Goal: Task Accomplishment & Management: Manage account settings

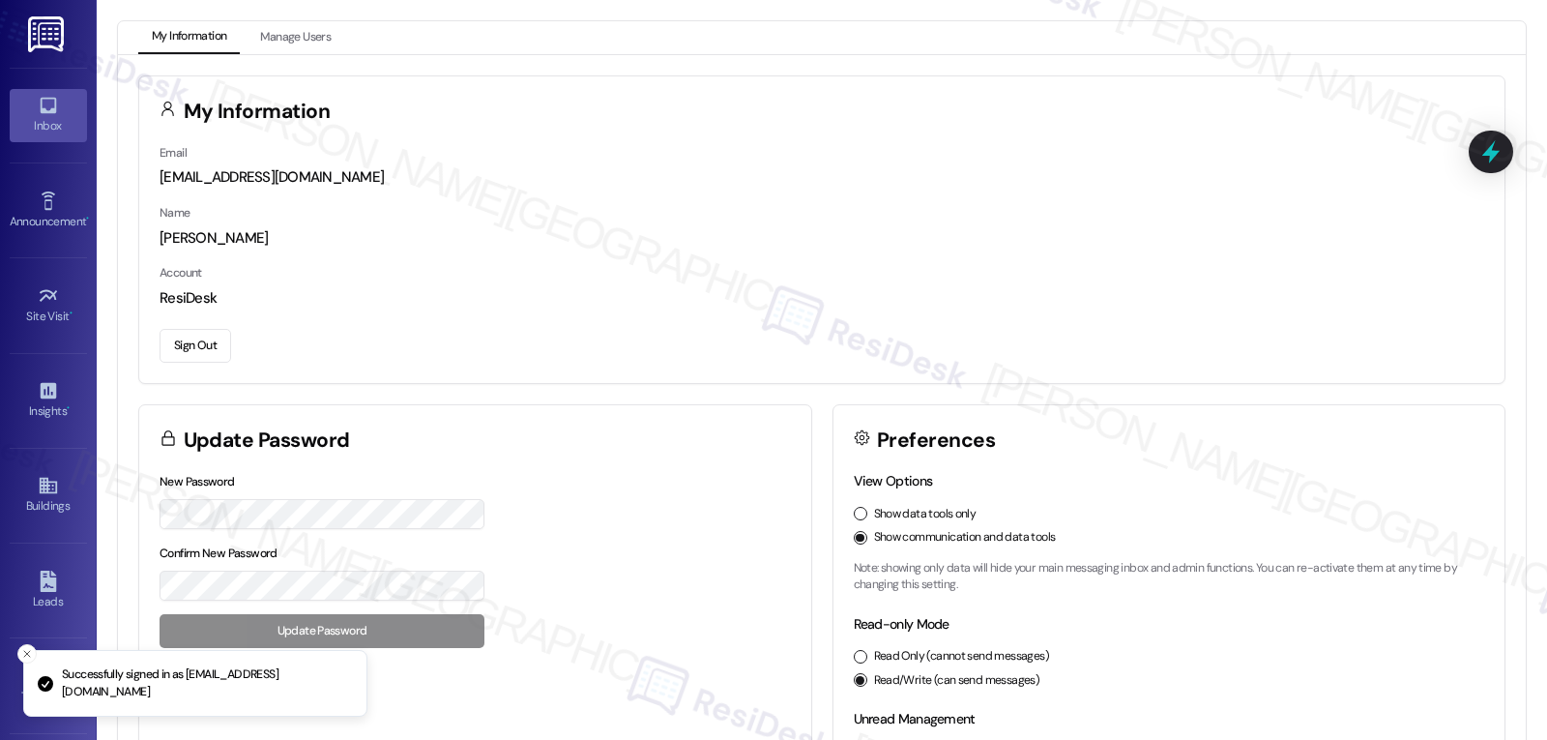
click at [40, 101] on icon at bounding box center [48, 106] width 16 height 16
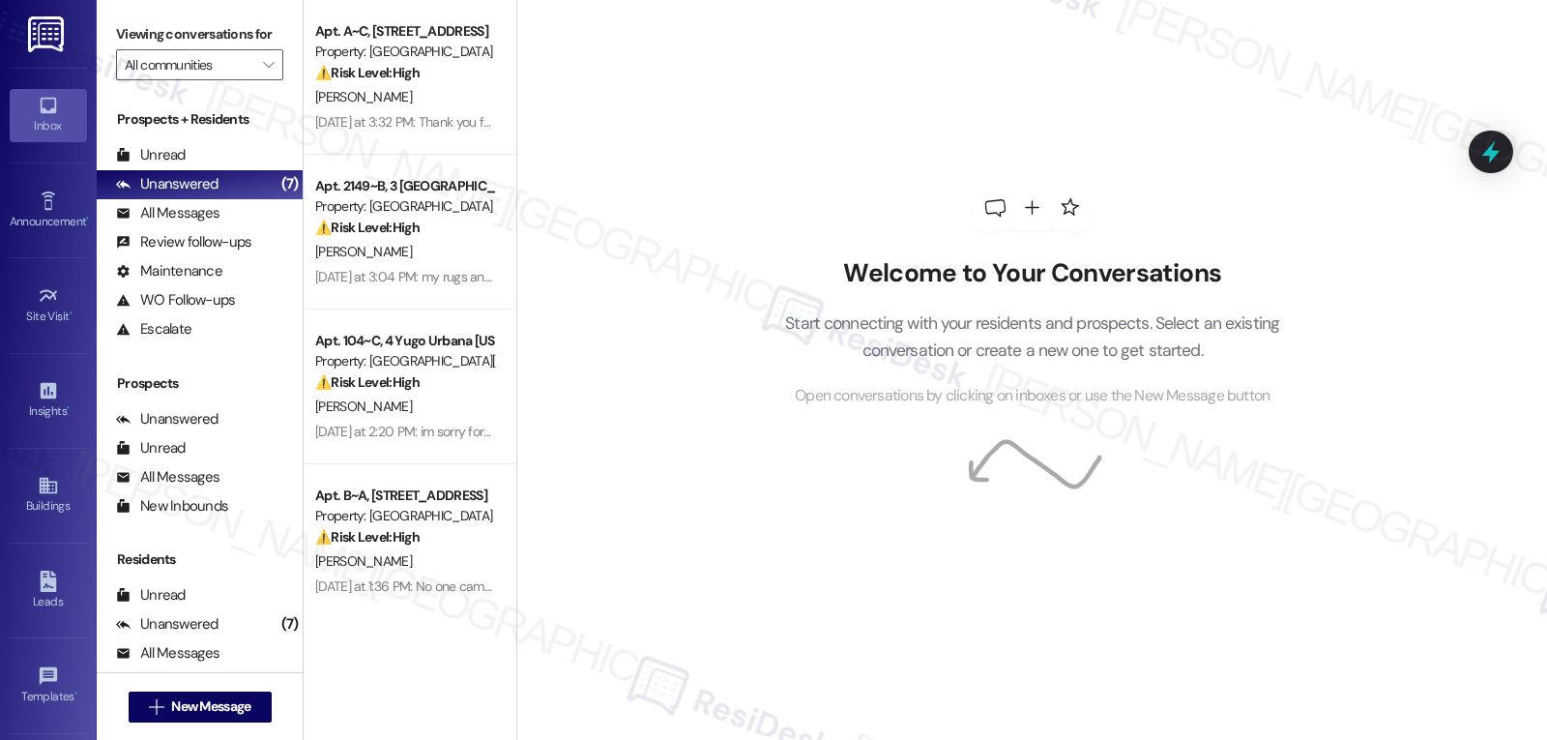
scroll to position [183, 0]
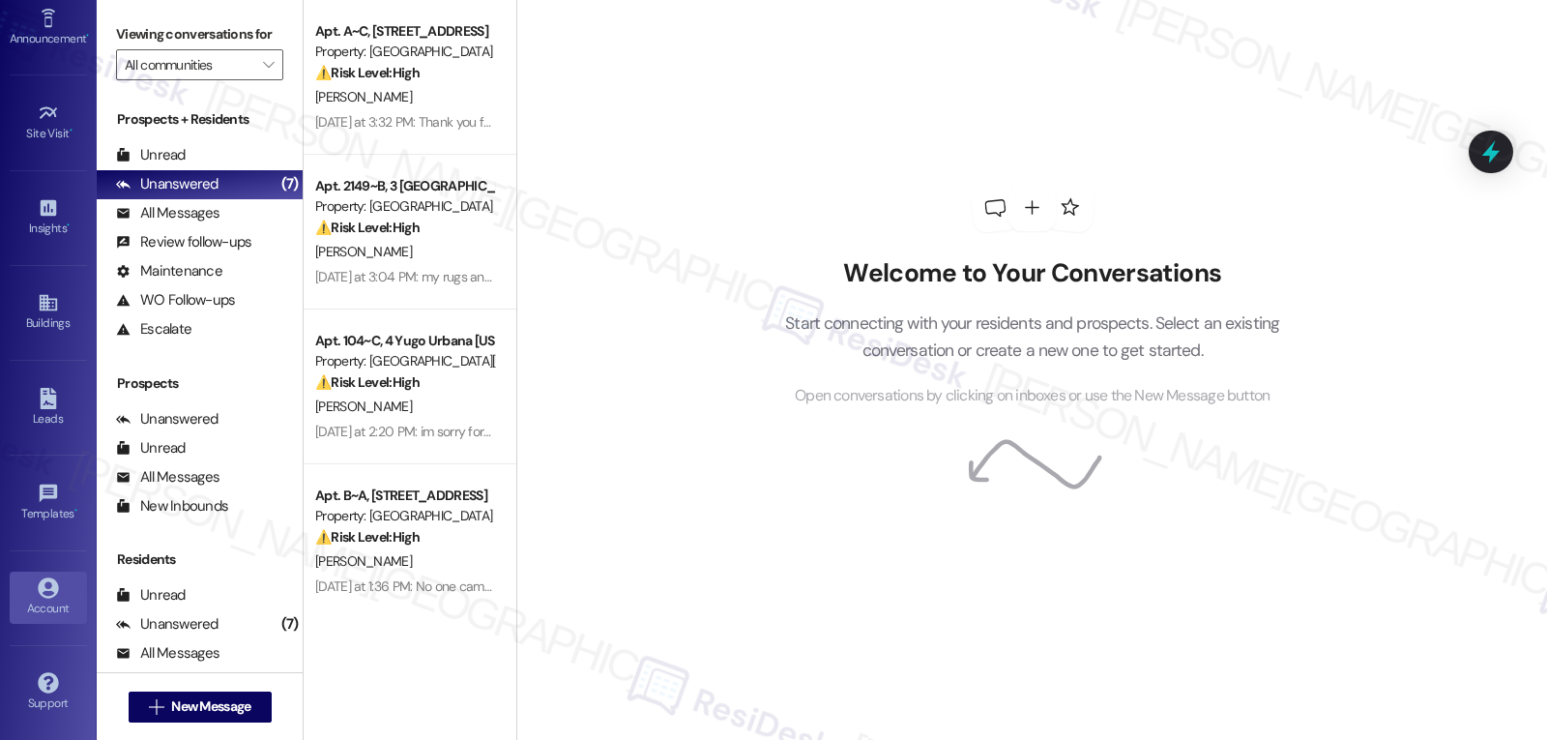
click at [43, 598] on div "Account" at bounding box center [48, 607] width 97 height 19
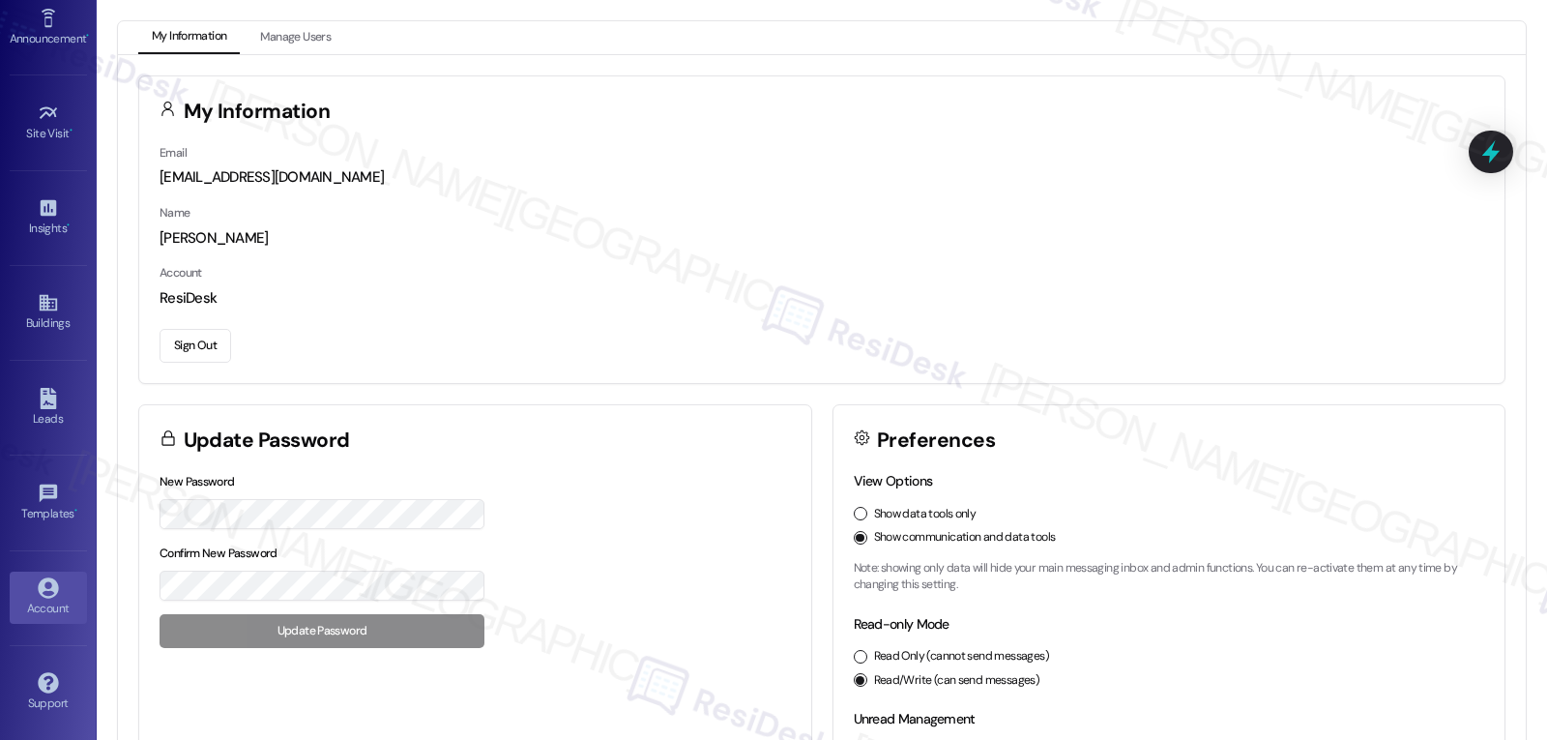
click at [199, 364] on div "Email [EMAIL_ADDRESS][DOMAIN_NAME] Name [PERSON_NAME] Account ResiDesk Sign Out" at bounding box center [821, 262] width 1365 height 241
click at [200, 352] on button "Sign Out" at bounding box center [196, 346] width 72 height 34
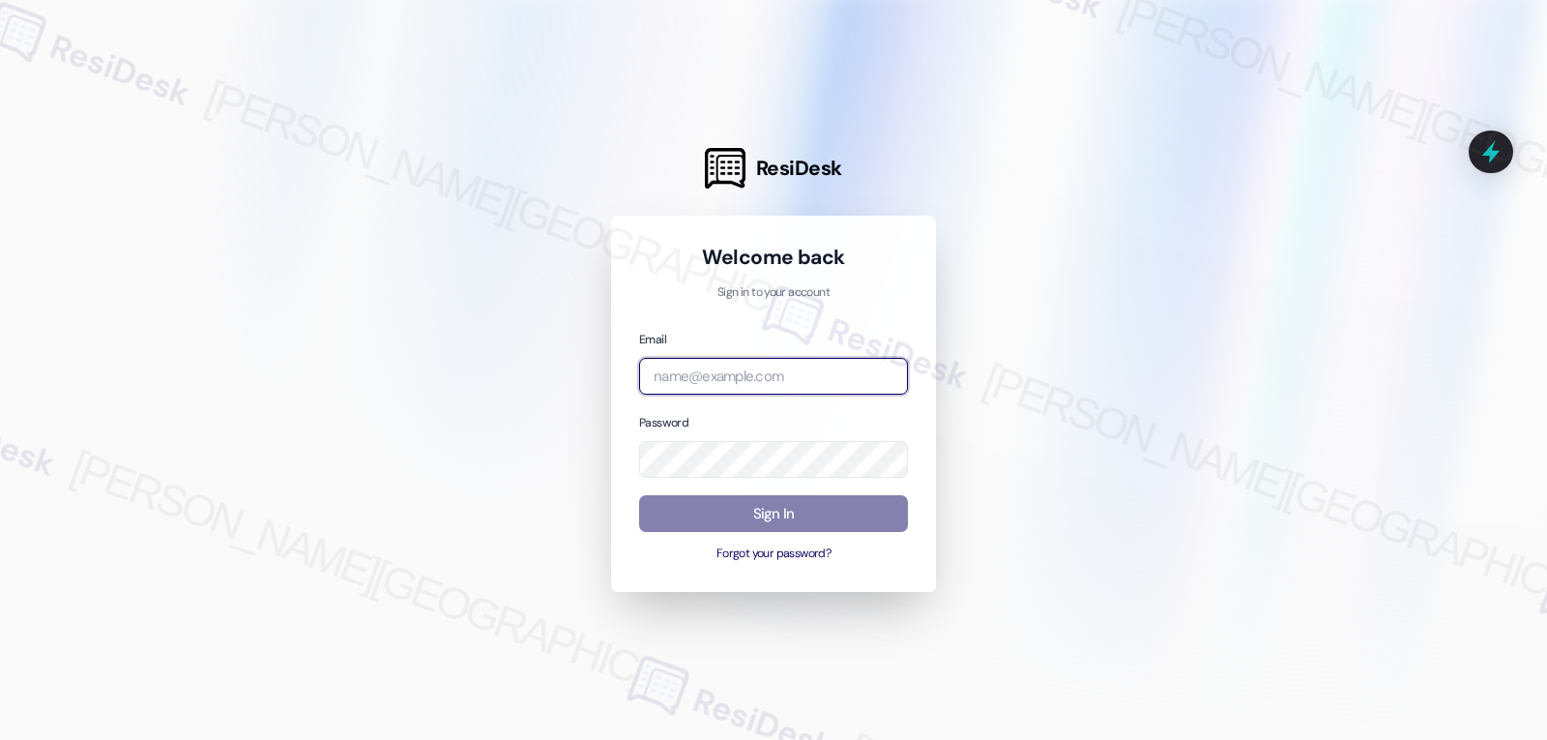
click at [780, 358] on input "email" at bounding box center [773, 377] width 269 height 38
click at [817, 368] on input "email" at bounding box center [773, 377] width 269 height 38
paste input "[EMAIL_ADDRESS][DOMAIN_NAME]"
type input "[EMAIL_ADDRESS][DOMAIN_NAME]"
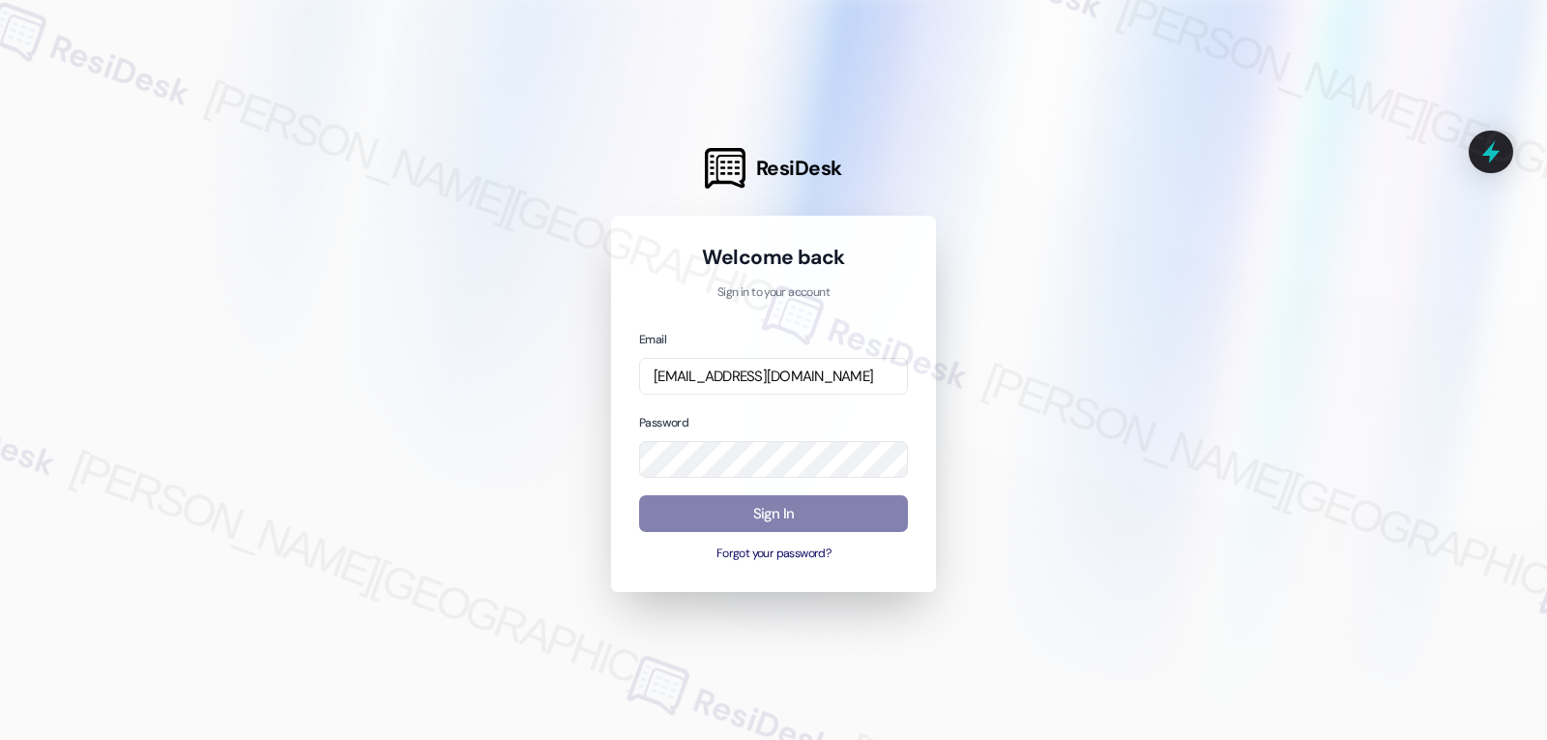
scroll to position [0, 0]
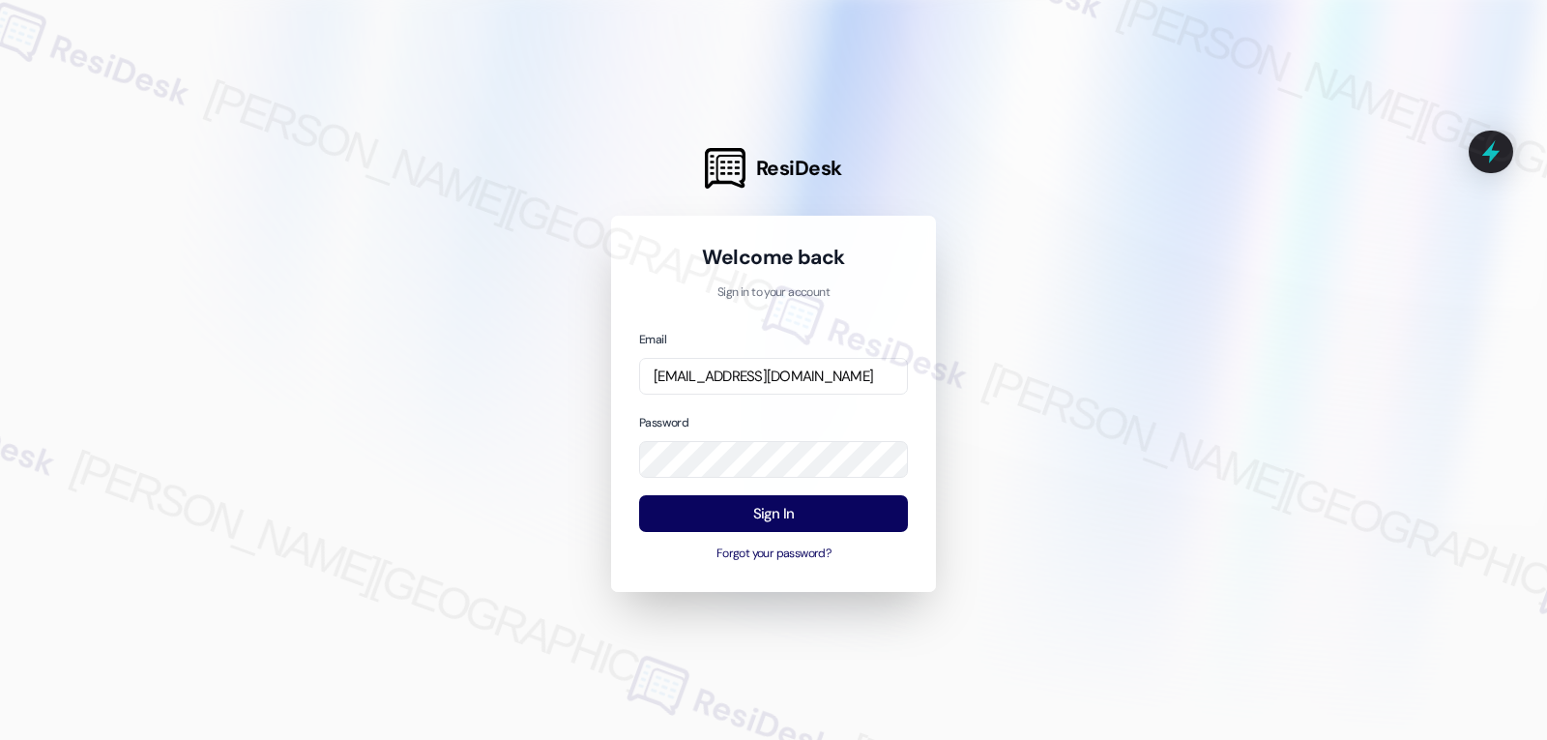
click at [787, 418] on div "Password" at bounding box center [773, 445] width 269 height 67
click at [814, 511] on button "Sign In" at bounding box center [773, 514] width 269 height 38
